Goal: Transaction & Acquisition: Book appointment/travel/reservation

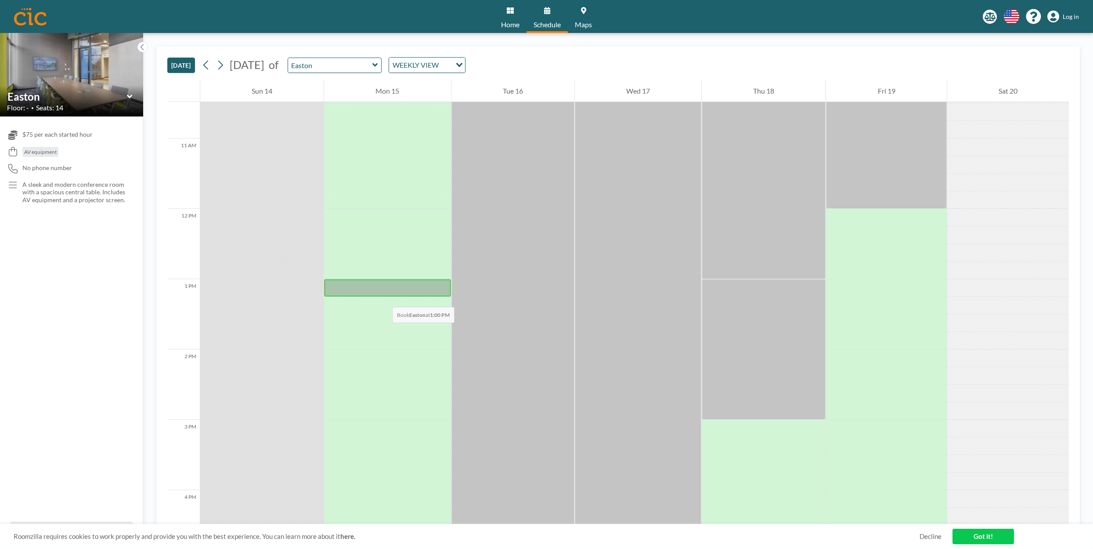
scroll to position [734, 0]
click at [367, 289] on div at bounding box center [387, 291] width 126 height 18
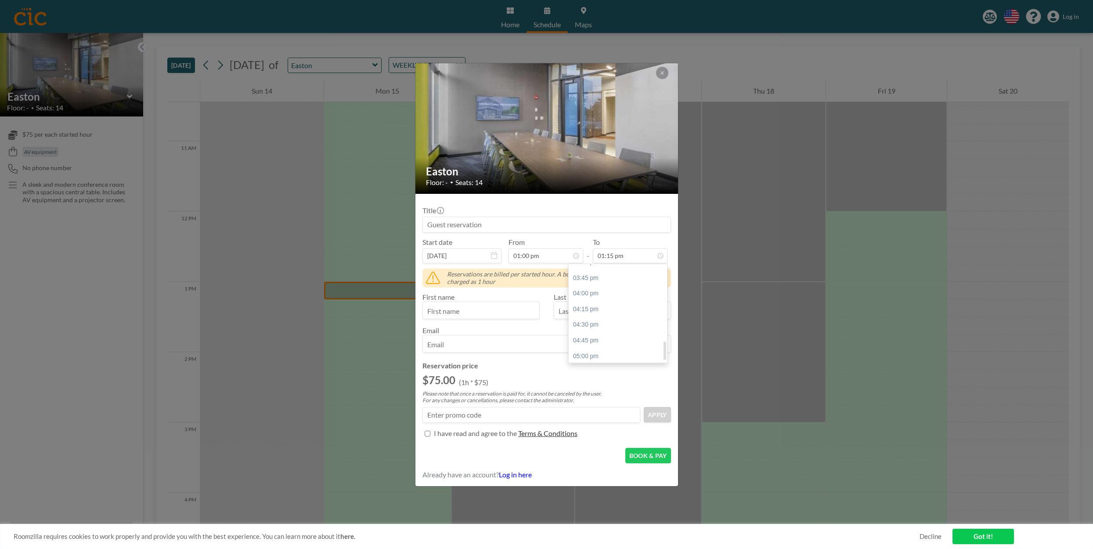
scroll to position [417, 0]
click at [585, 354] on div "05:00 pm" at bounding box center [618, 355] width 98 height 16
type input "05:00 pm"
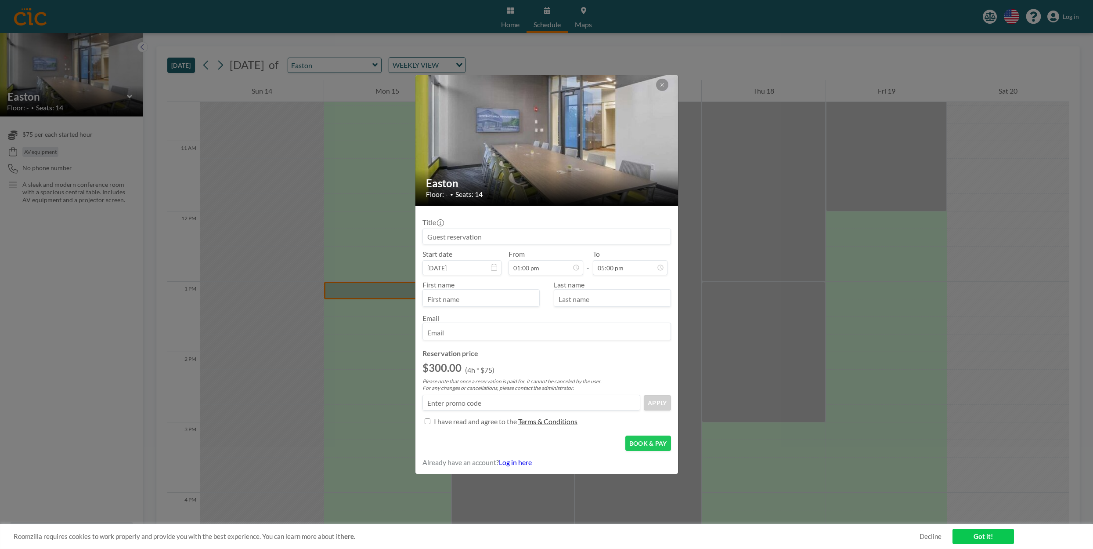
click at [472, 235] on input at bounding box center [547, 236] width 248 height 15
drag, startPoint x: 470, startPoint y: 235, endPoint x: 473, endPoint y: 280, distance: 44.5
click at [473, 280] on div "Title IA, LLC/CLEARVIEW, LLC Start date [DATE] From 01:00 pm - To 05:00 pm Firs…" at bounding box center [547, 321] width 249 height 216
type input "IA, LLC/CLEARVIEW, LLC"
click at [452, 300] on input "text" at bounding box center [481, 298] width 116 height 15
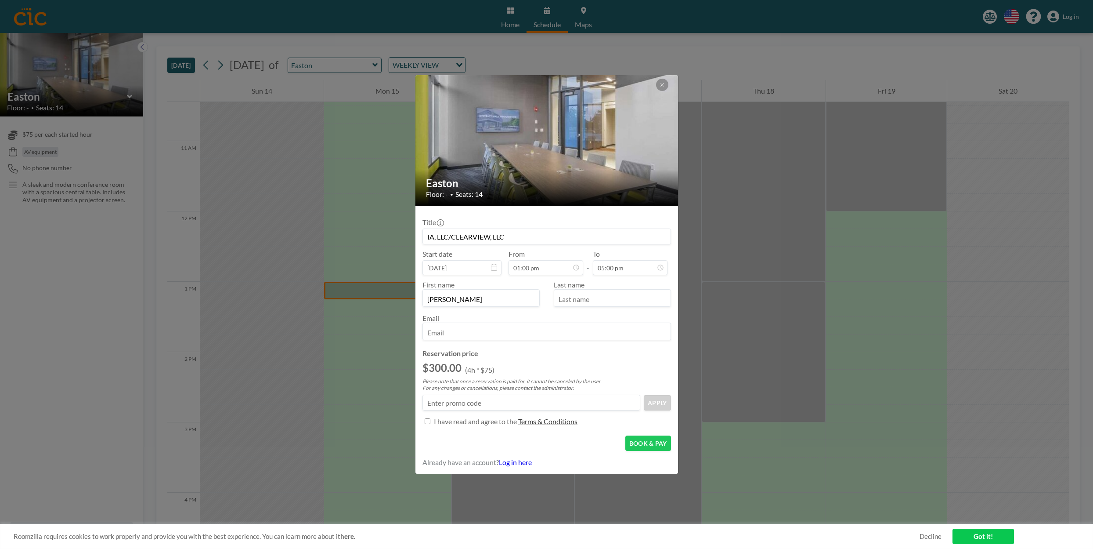
type input "[PERSON_NAME]"
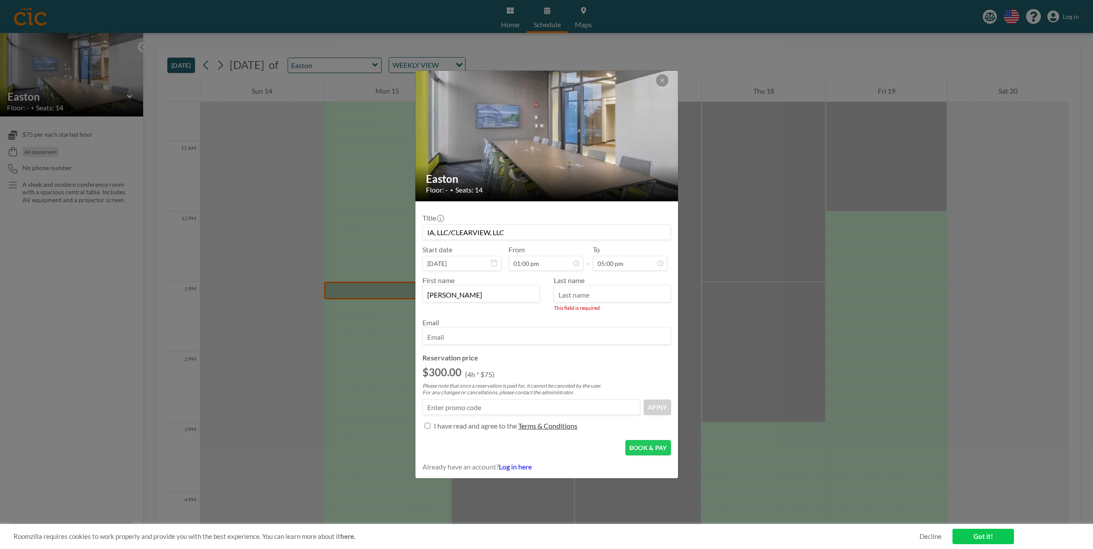
click at [601, 296] on input "text" at bounding box center [612, 294] width 116 height 15
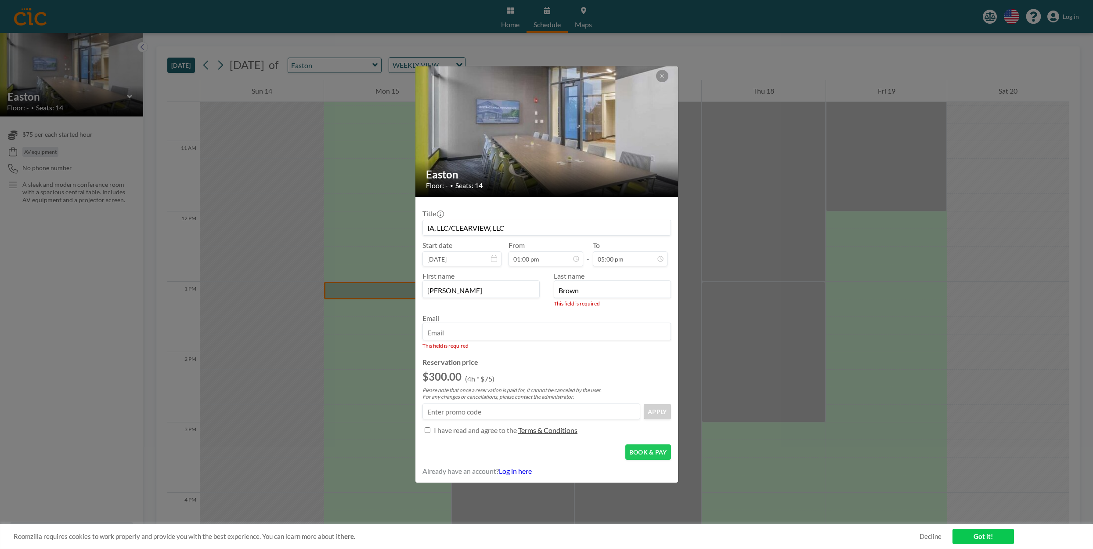
type input "Brown"
click at [474, 326] on input "email" at bounding box center [547, 332] width 248 height 15
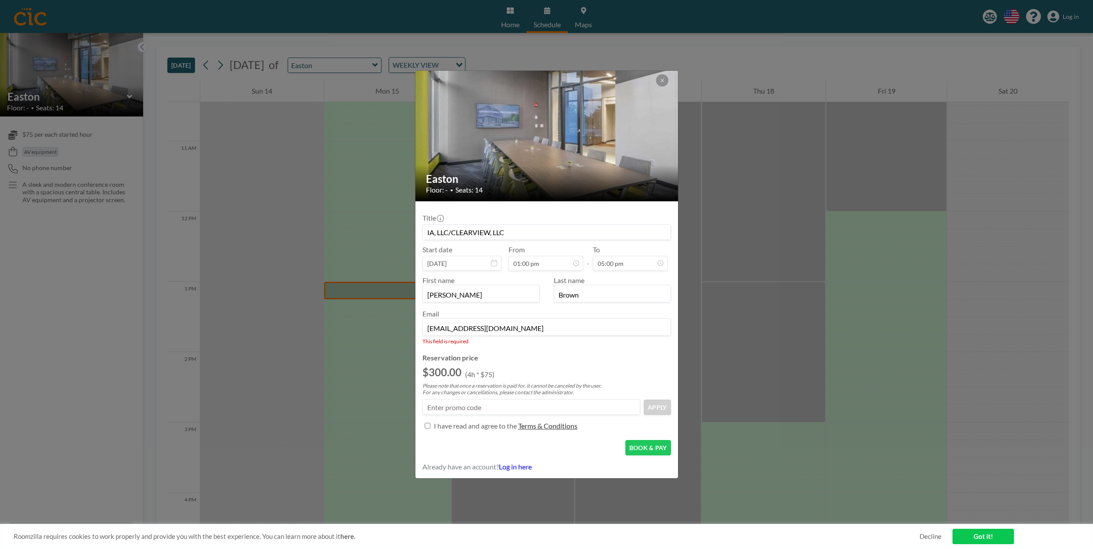
type input "[EMAIL_ADDRESS][DOMAIN_NAME]"
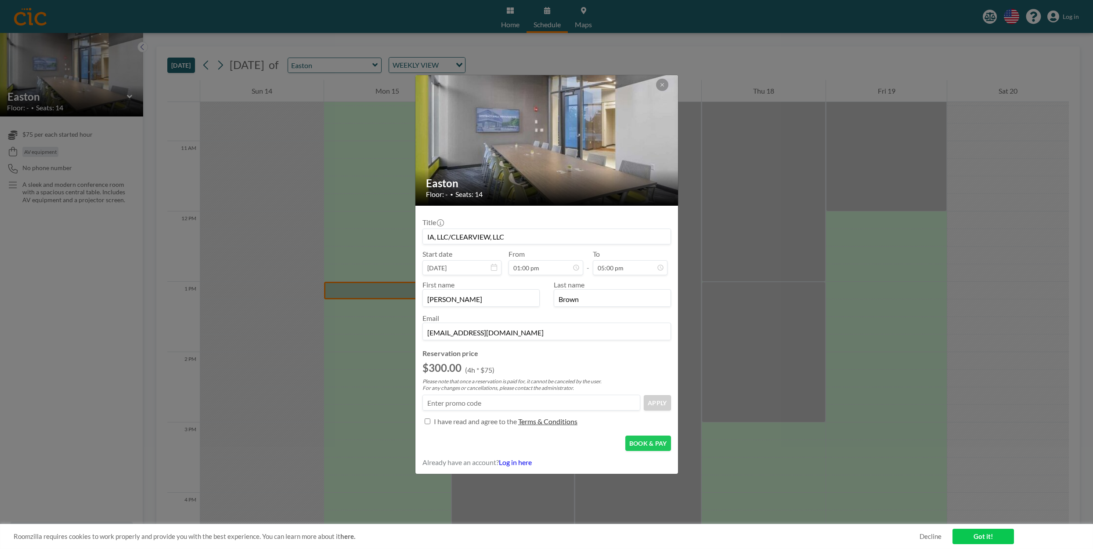
click at [428, 421] on input "Title" at bounding box center [428, 421] width 6 height 6
checkbox input "true"
click at [646, 442] on button "BOOK & PAY" at bounding box center [648, 442] width 46 height 15
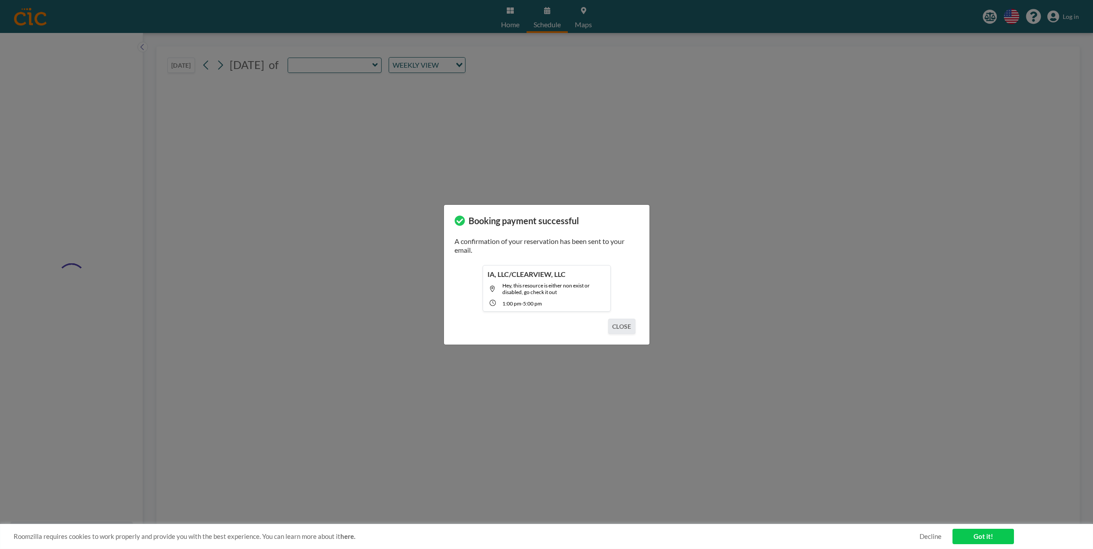
type input "Easton"
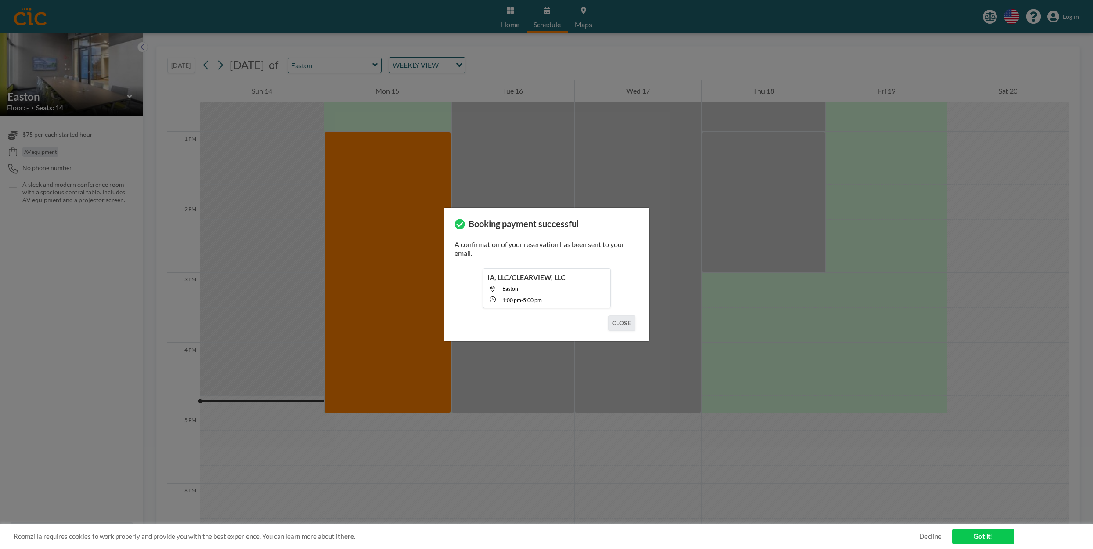
scroll to position [896, 0]
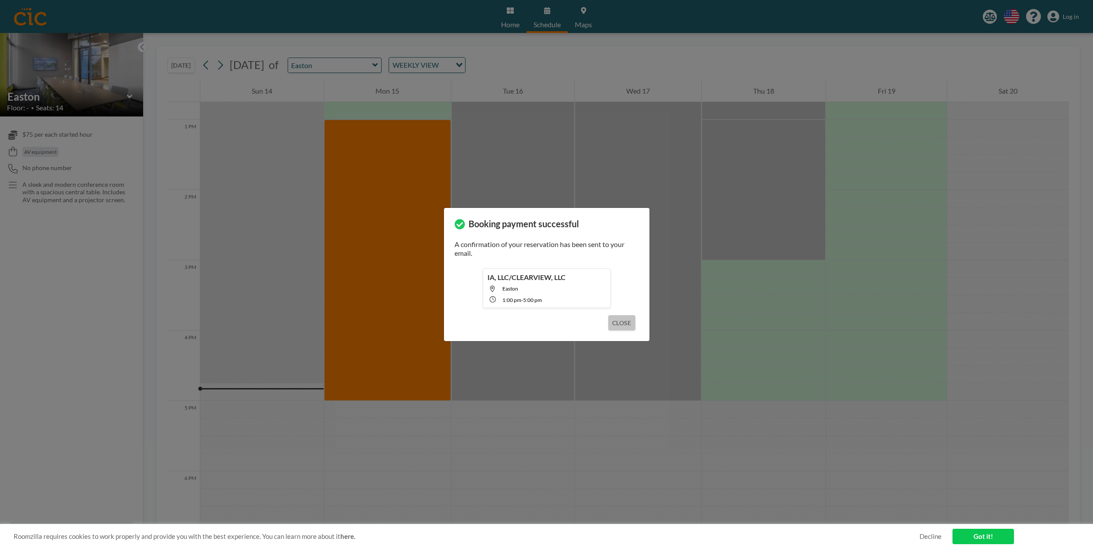
click at [619, 324] on button "CLOSE" at bounding box center [621, 322] width 27 height 15
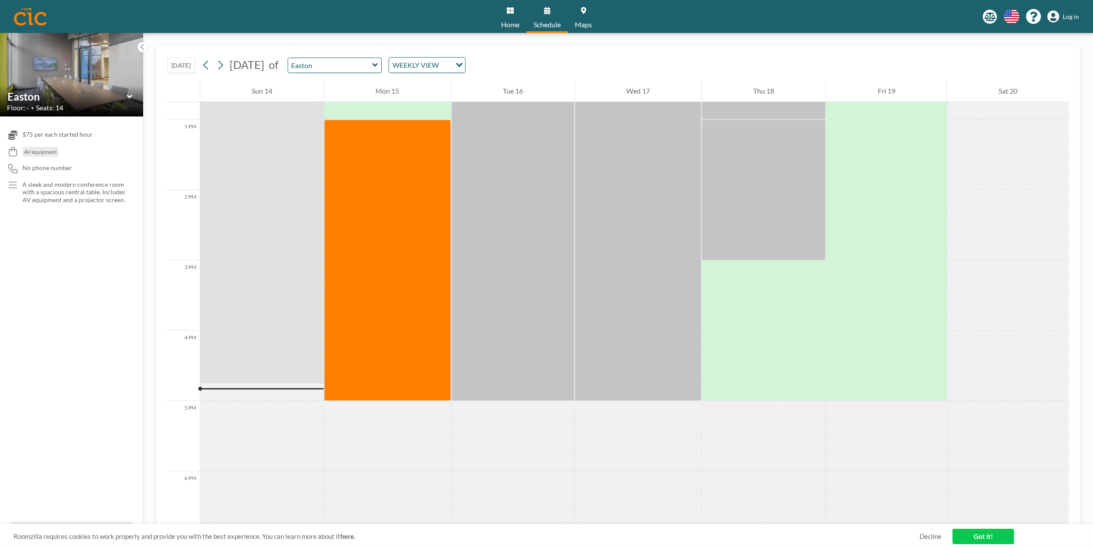
click at [43, 152] on span "AV equipment" at bounding box center [40, 151] width 33 height 7
click at [15, 154] on icon at bounding box center [13, 151] width 12 height 9
